Goal: Transaction & Acquisition: Subscribe to service/newsletter

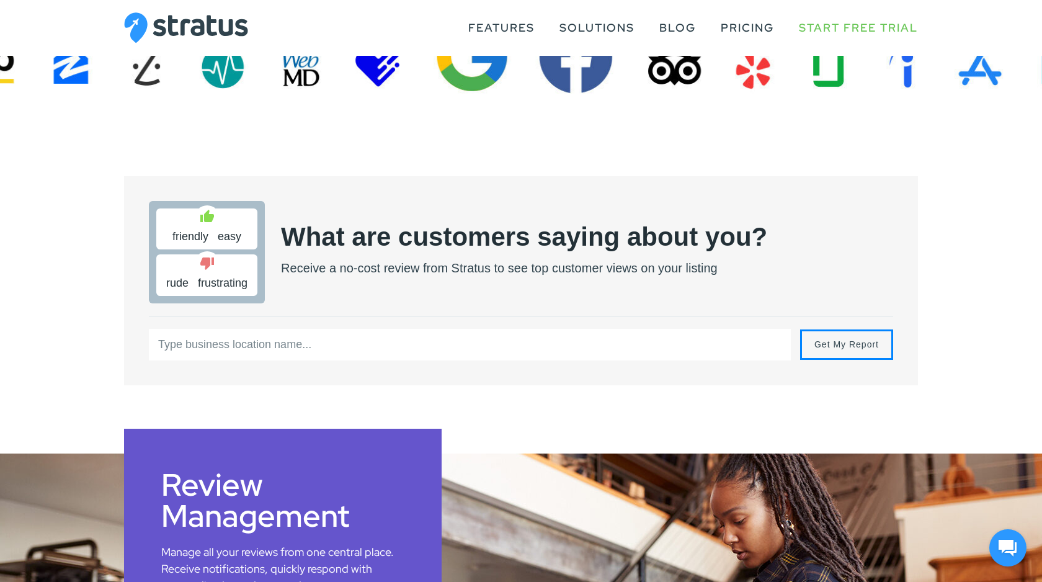
scroll to position [525, 0]
click at [428, 342] on input "text" at bounding box center [470, 344] width 642 height 32
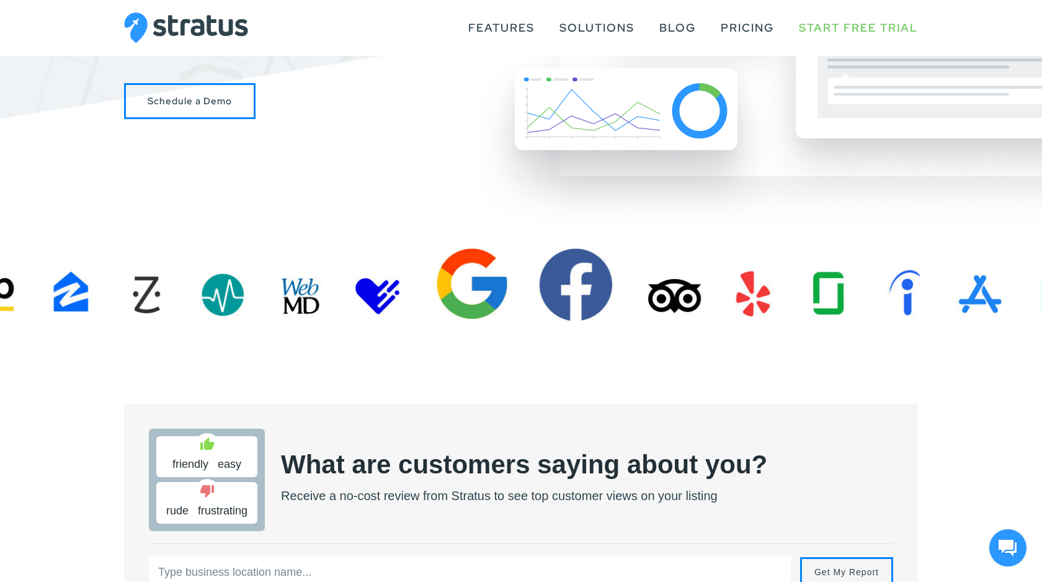
scroll to position [0, 0]
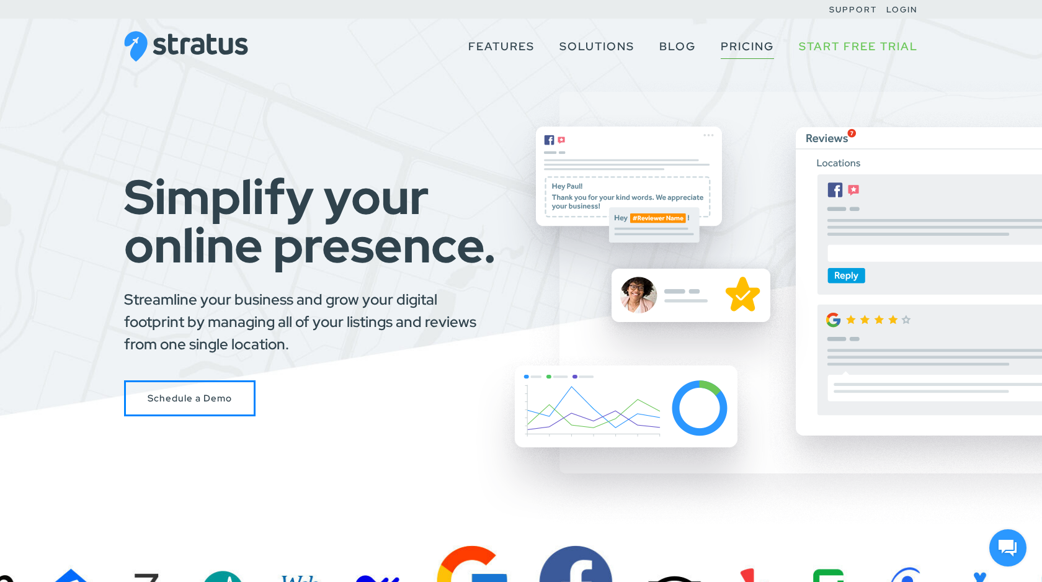
click at [742, 43] on link "Pricing" at bounding box center [746, 47] width 53 height 24
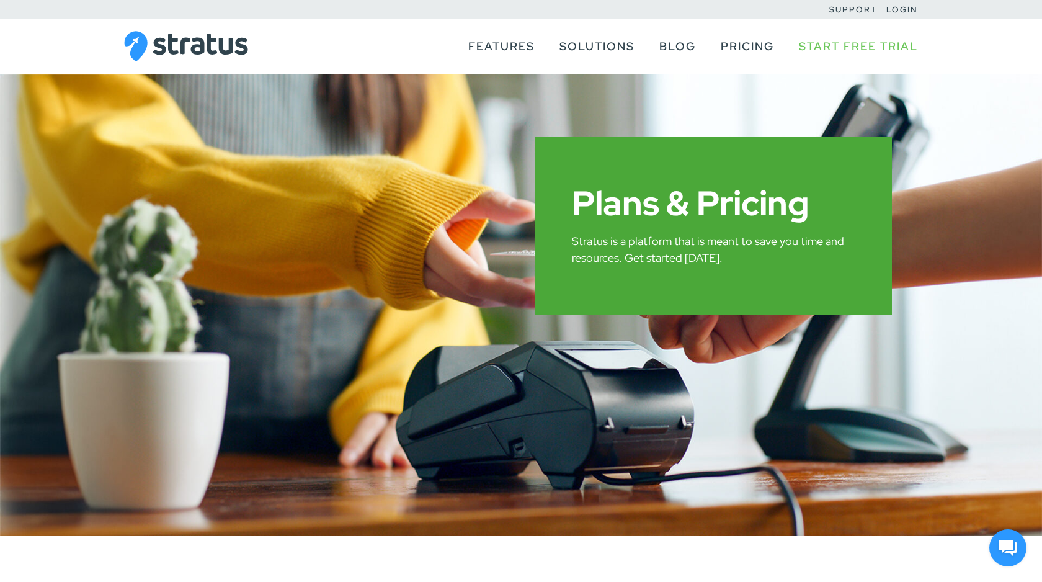
click at [210, 33] on img at bounding box center [186, 46] width 124 height 31
